Goal: Transaction & Acquisition: Purchase product/service

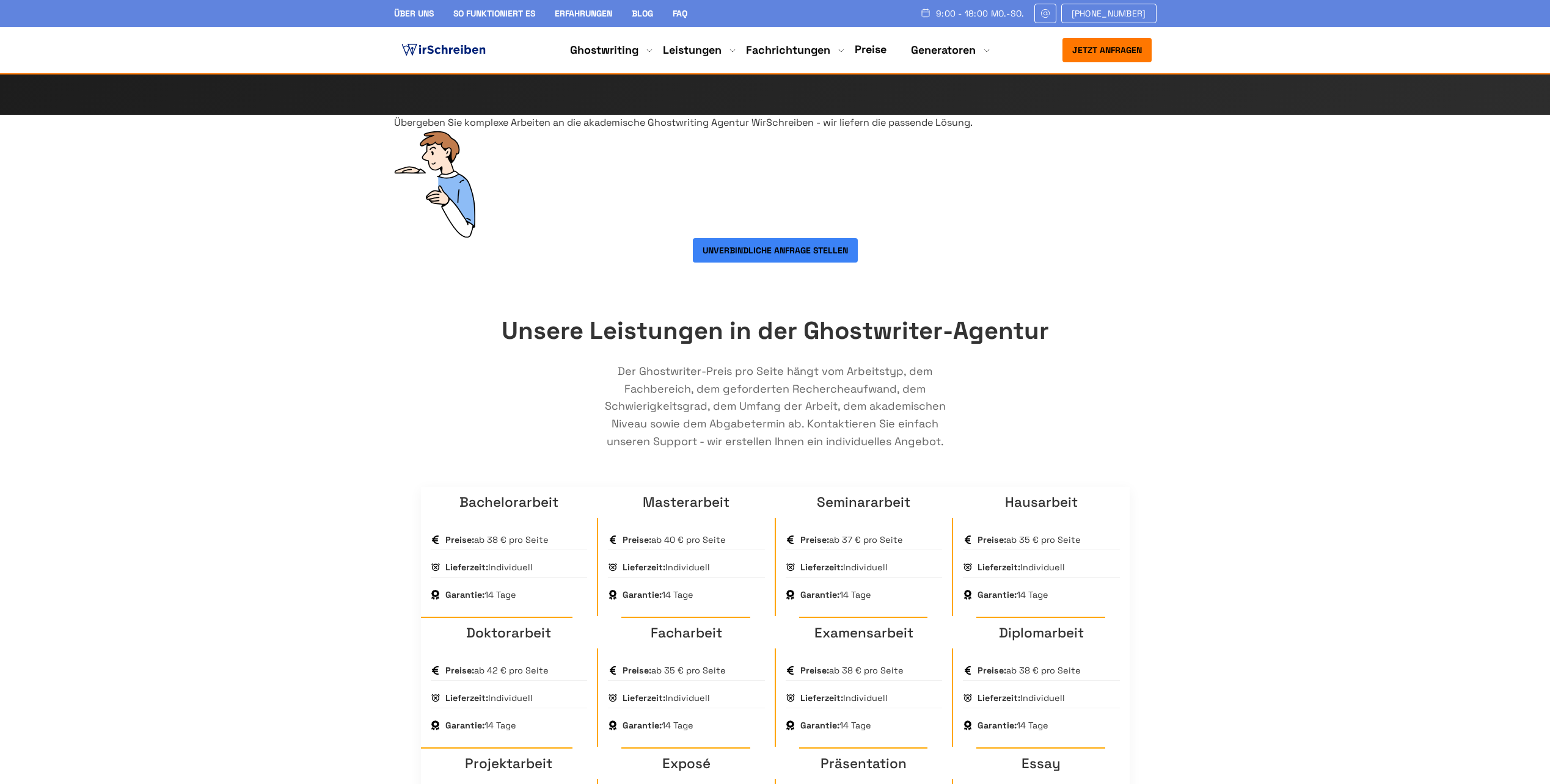
scroll to position [550, 0]
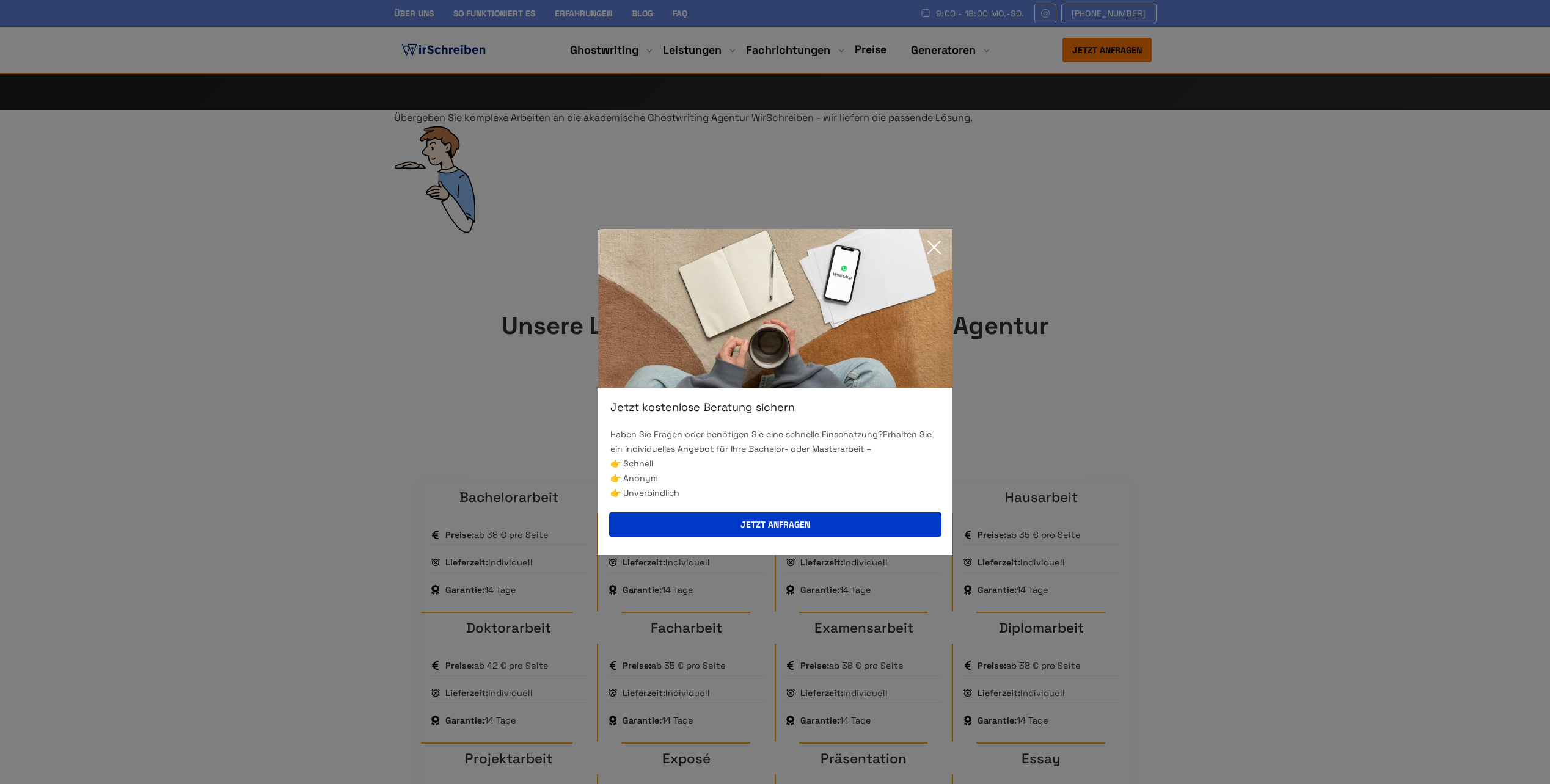
click at [939, 243] on icon at bounding box center [934, 247] width 12 height 12
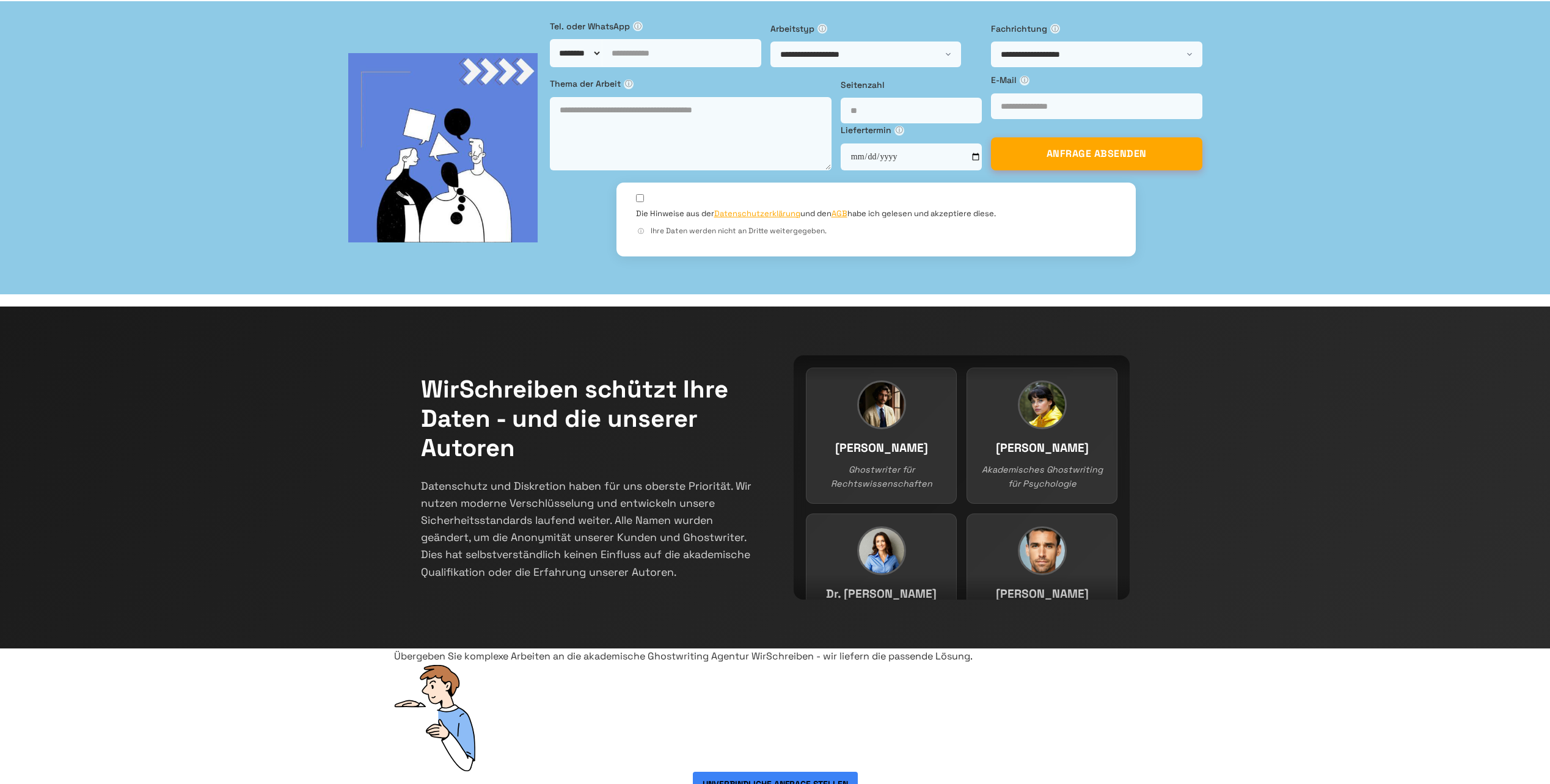
scroll to position [0, 0]
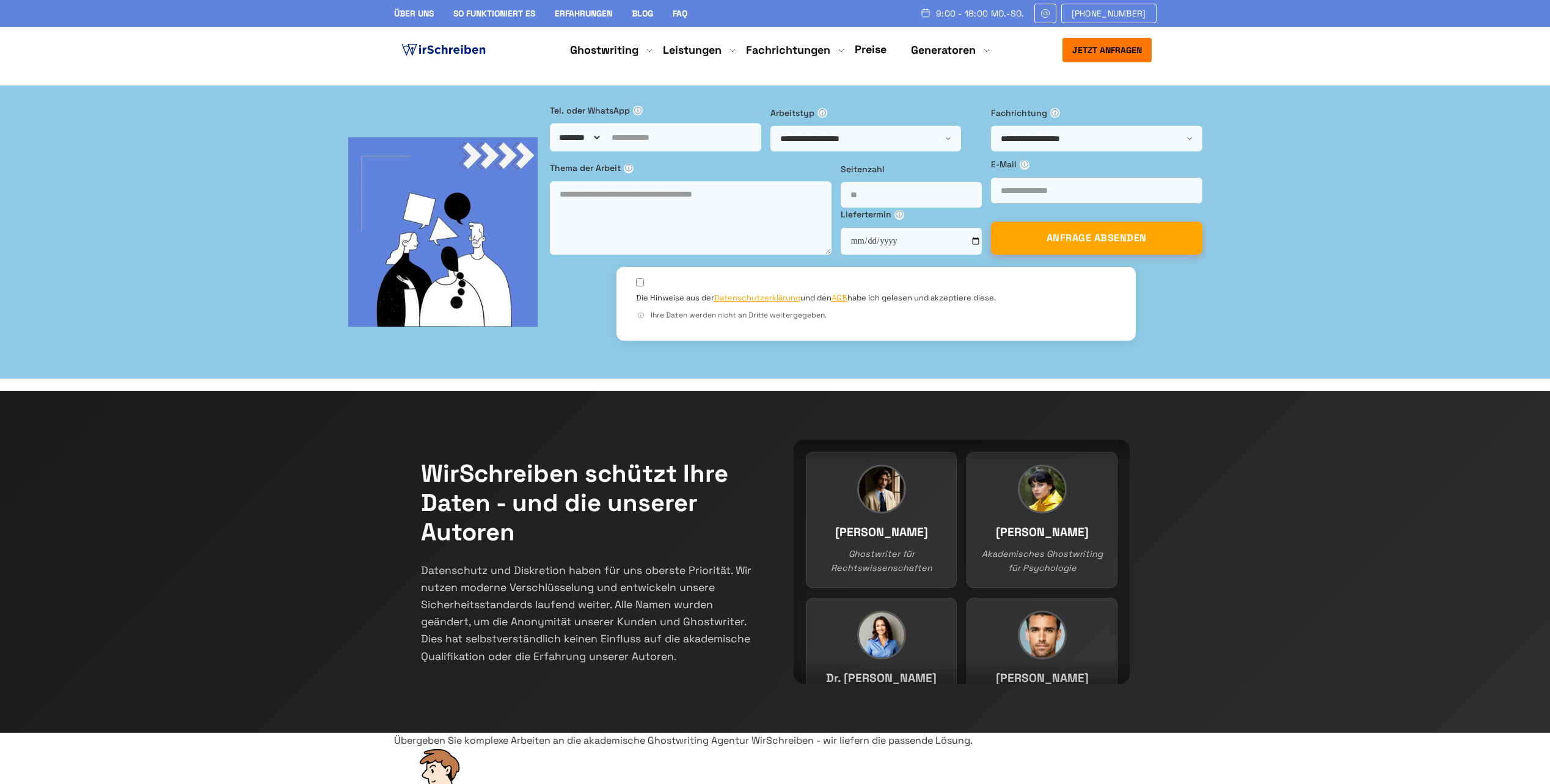
drag, startPoint x: 601, startPoint y: 303, endPoint x: 685, endPoint y: 297, distance: 84.2
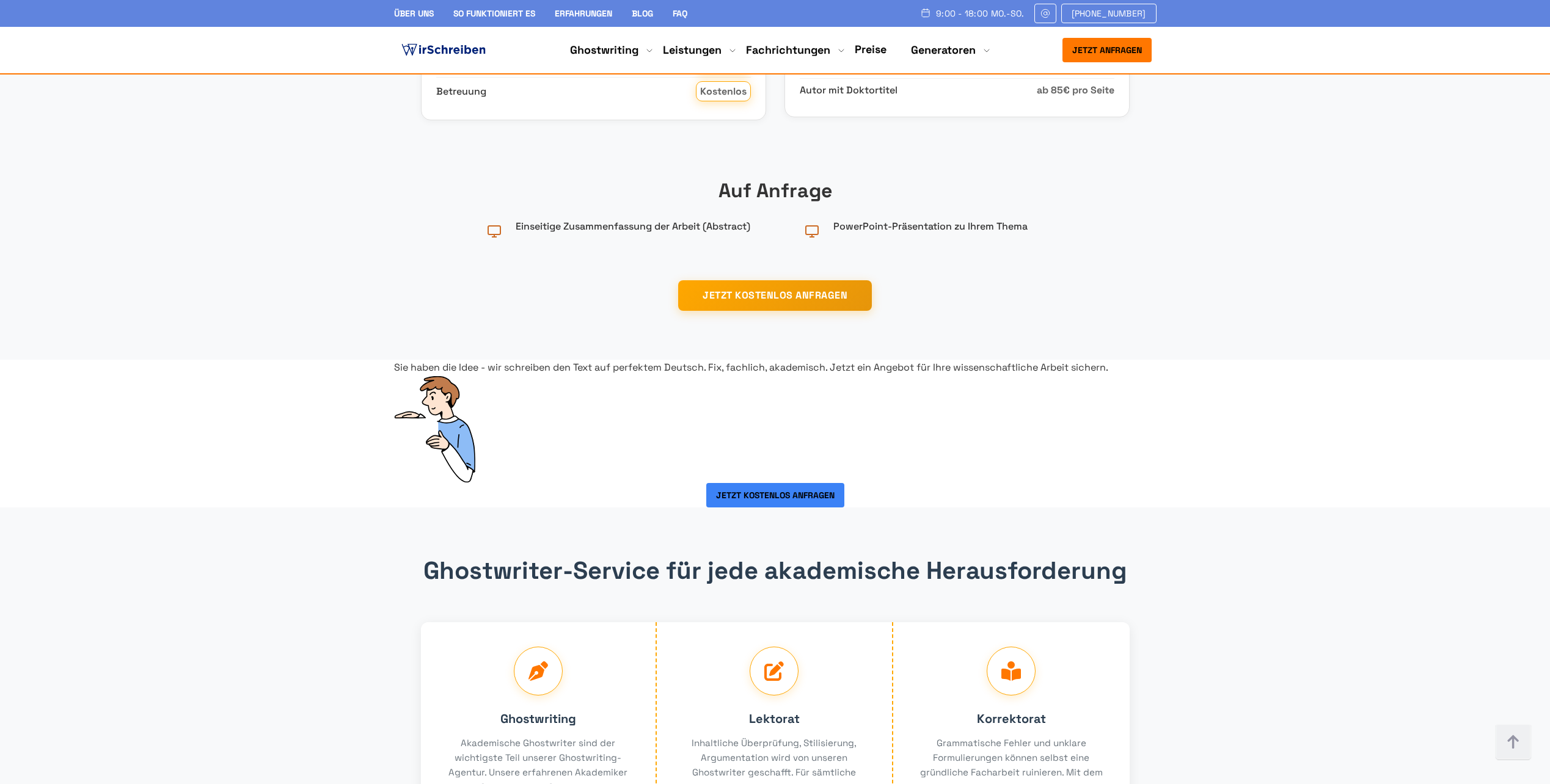
scroll to position [1832, 0]
drag, startPoint x: 494, startPoint y: 332, endPoint x: 523, endPoint y: 349, distance: 33.6
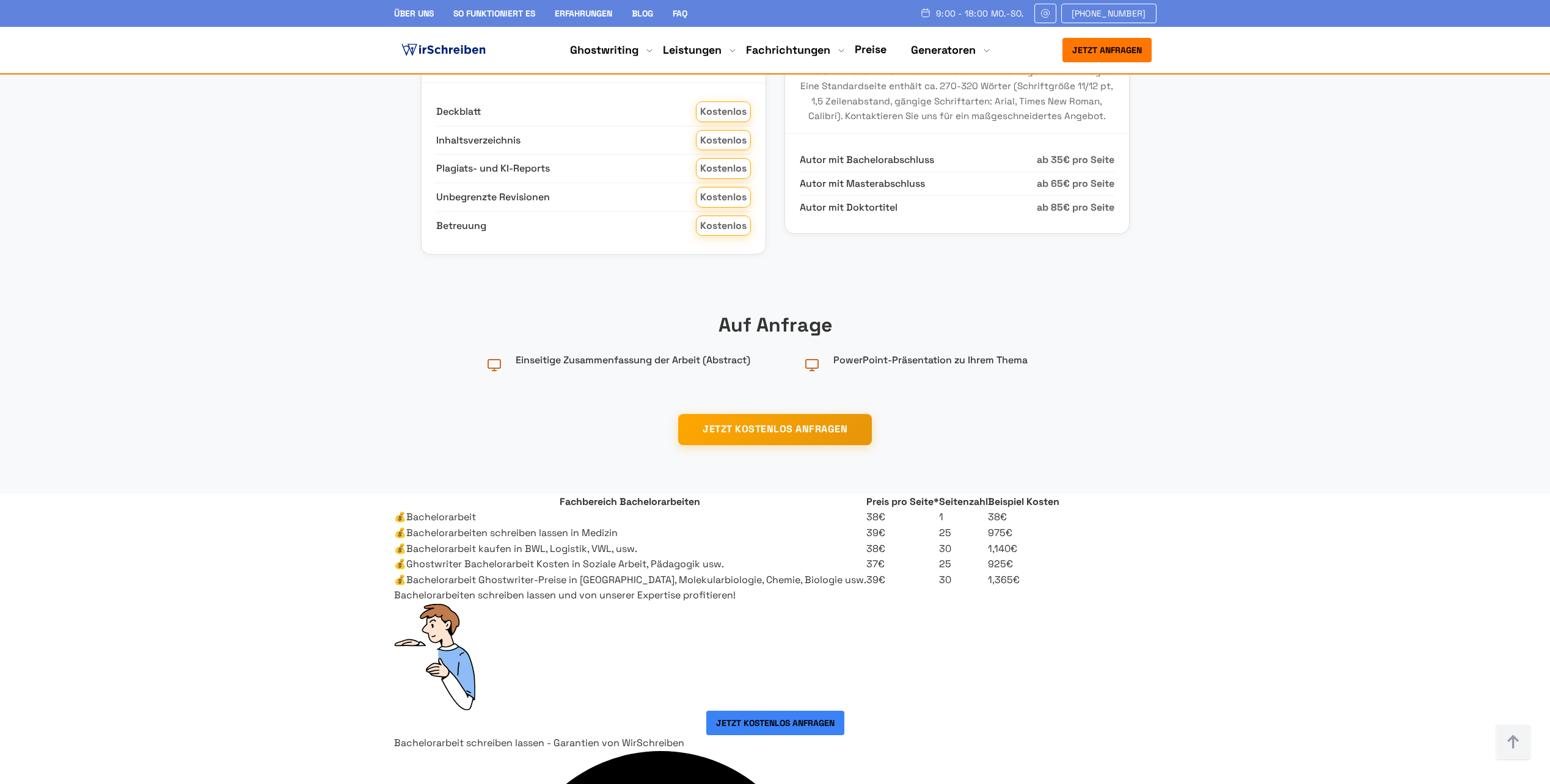
scroll to position [1649, 0]
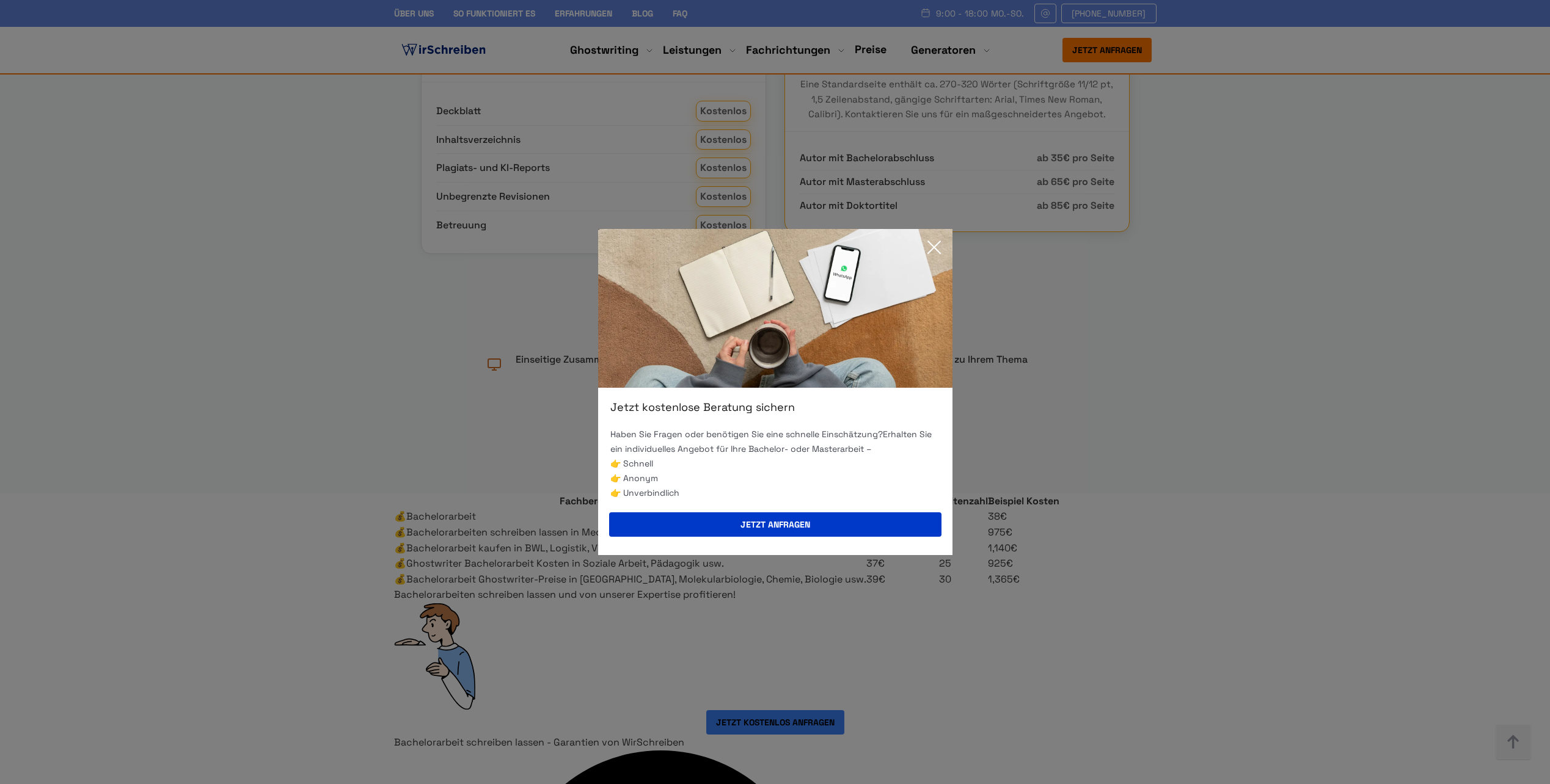
click at [934, 248] on icon at bounding box center [934, 247] width 24 height 24
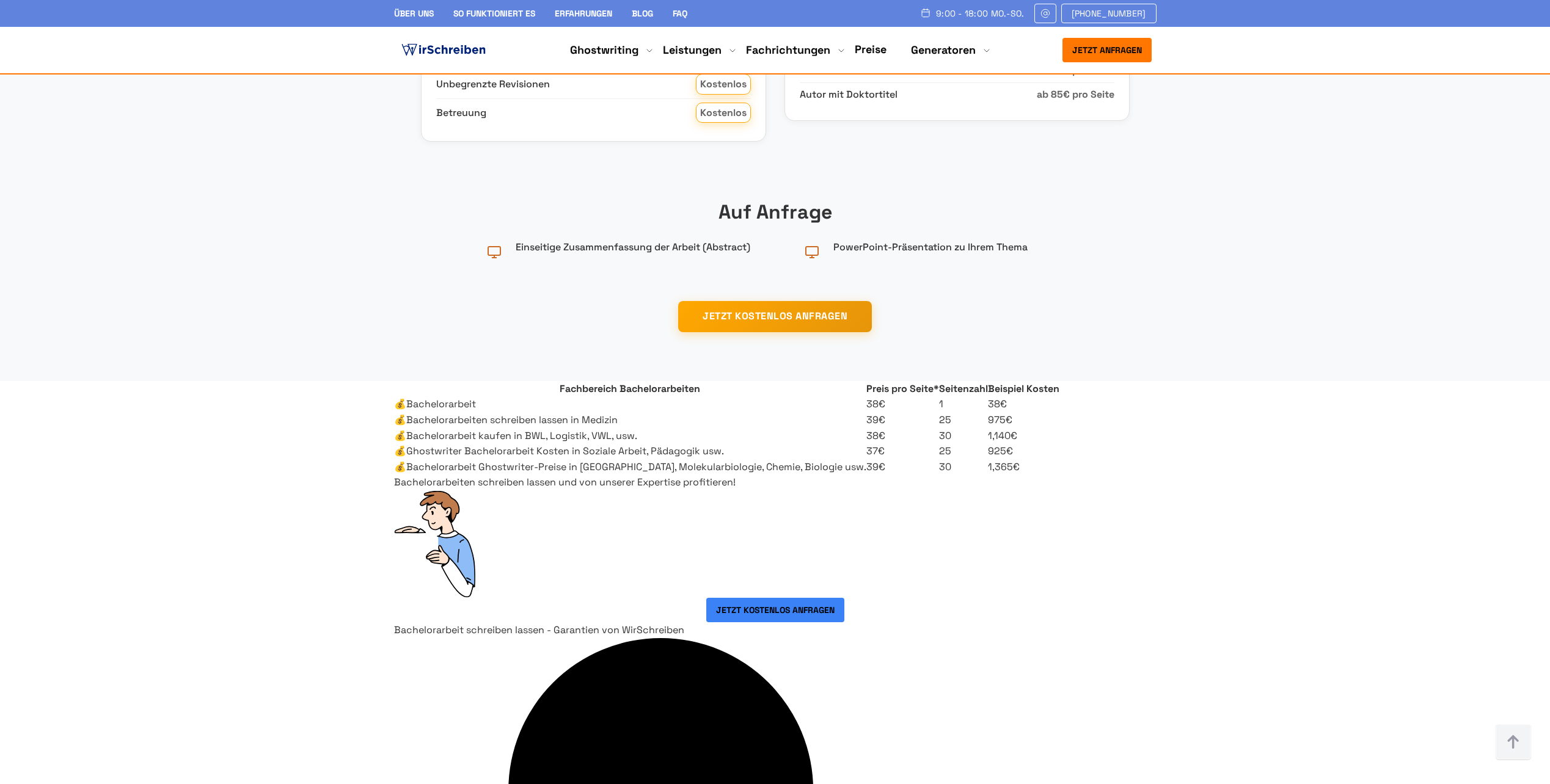
scroll to position [1832, 0]
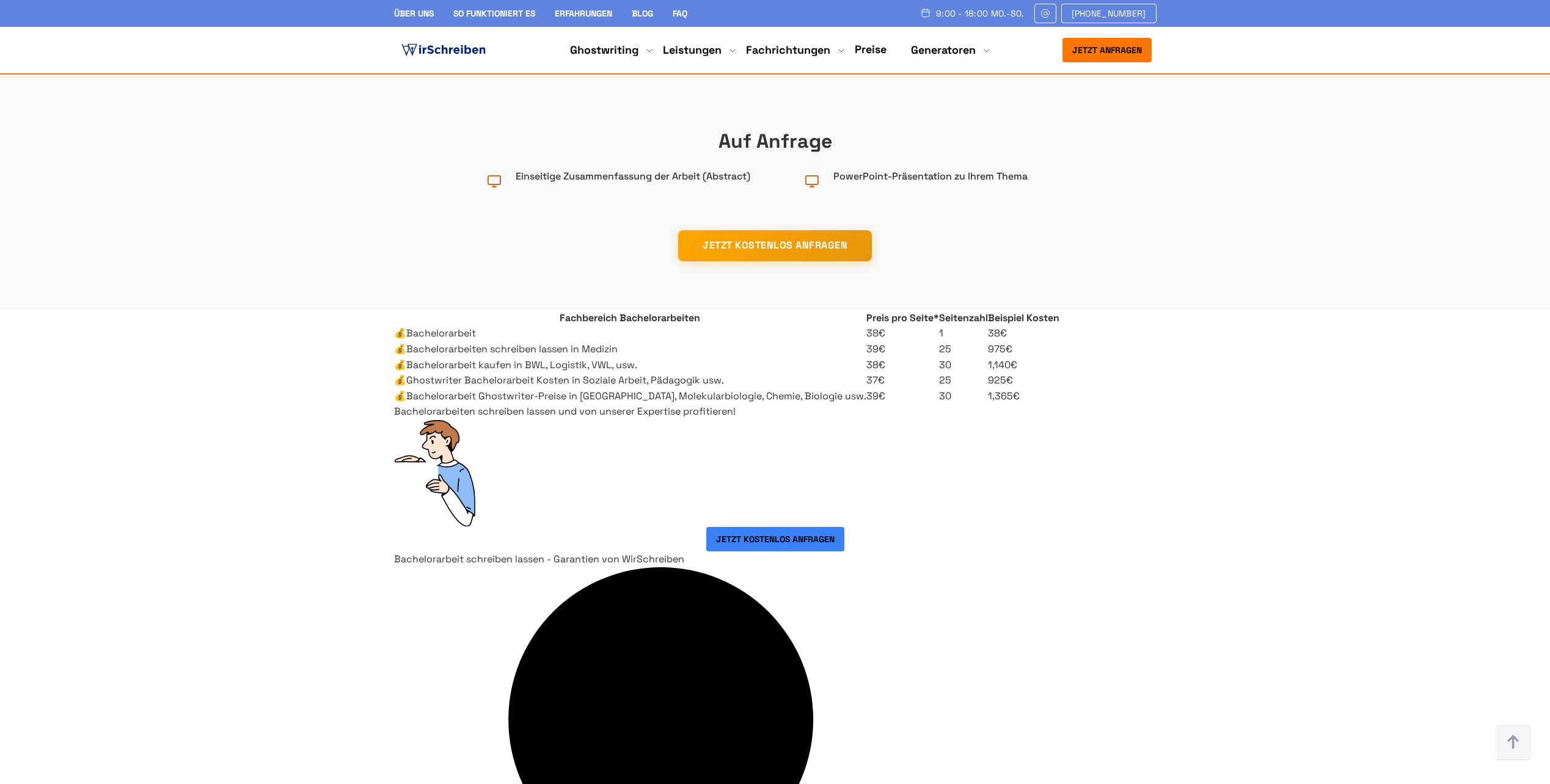
click at [634, 373] on td "💰Bachelorarbeit kaufen in BWL, Logistik, VWL, usw." at bounding box center [630, 365] width 472 height 16
click at [636, 373] on td "💰Bachelorarbeit kaufen in BWL, Logistik, VWL, usw." at bounding box center [630, 365] width 472 height 16
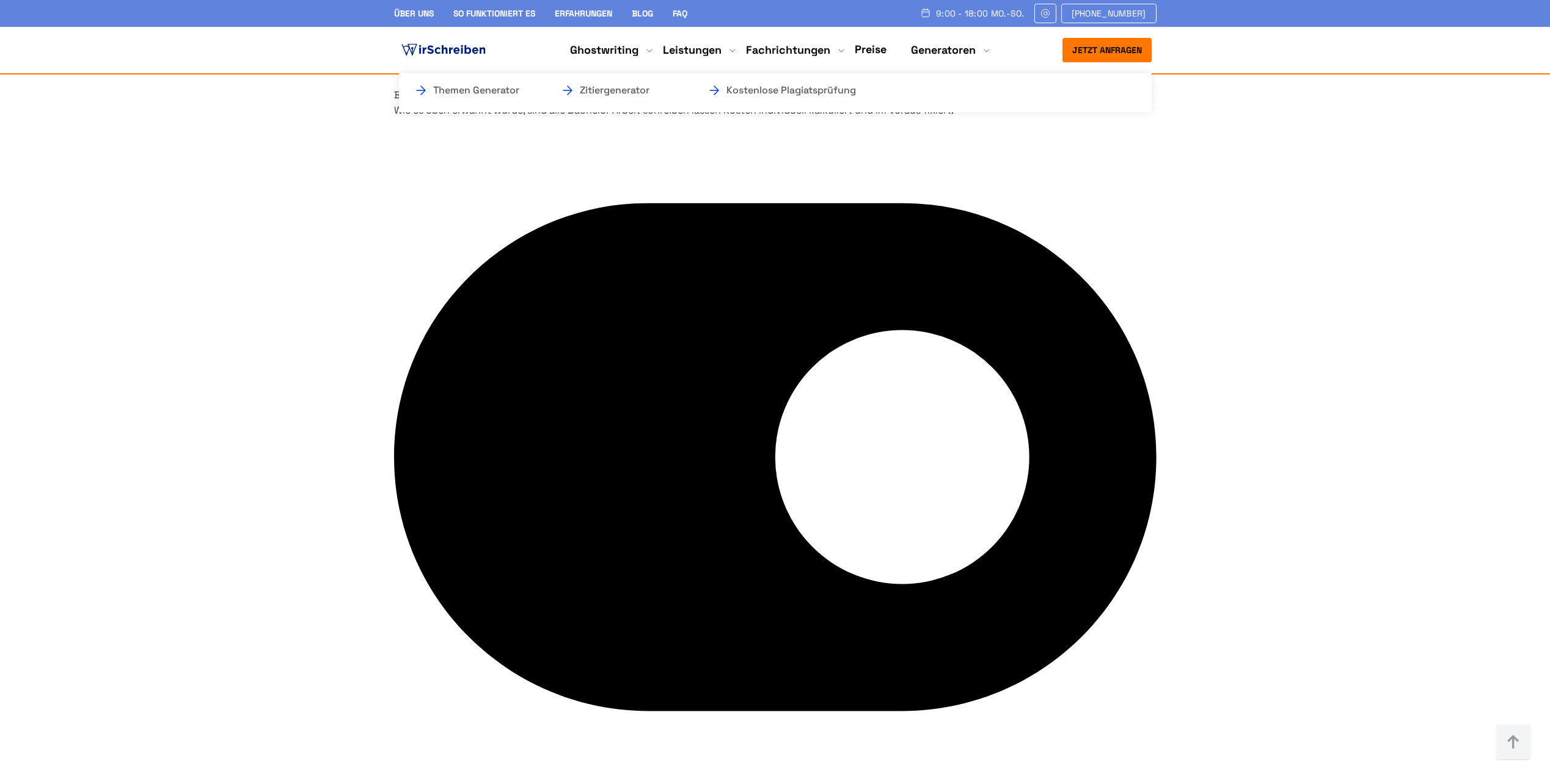
scroll to position [4458, 0]
